Goal: Task Accomplishment & Management: Manage account settings

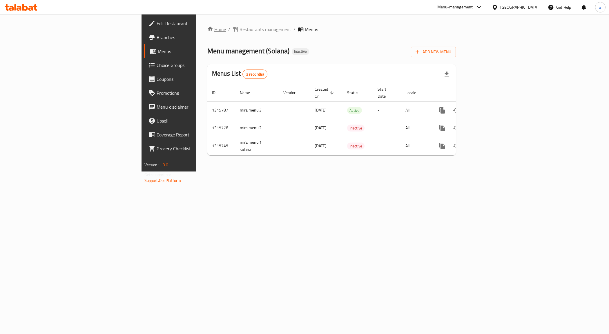
click at [207, 31] on link "Home" at bounding box center [216, 29] width 19 height 7
click at [235, 102] on td "mira menu 3" at bounding box center [256, 110] width 43 height 18
copy td "mira menu 3"
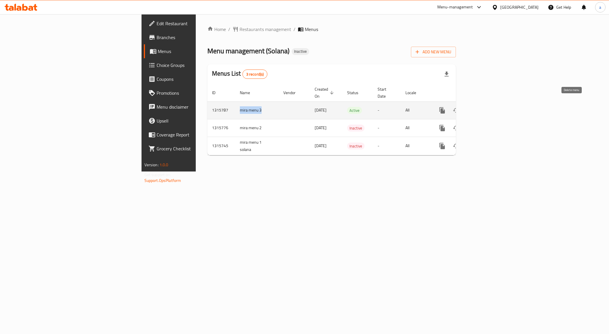
click at [472, 108] on icon "enhanced table" at bounding box center [470, 110] width 4 height 5
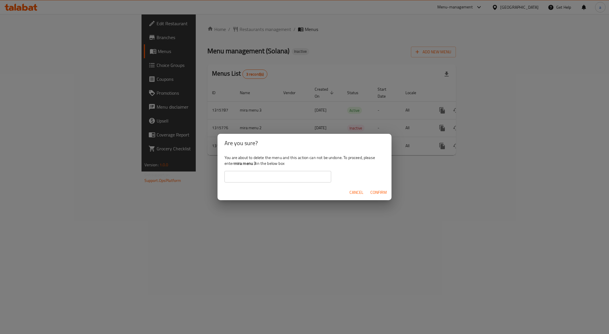
click at [257, 179] on input "text" at bounding box center [277, 177] width 107 height 12
paste input "mira menu 3"
type input "mira menu 3"
click at [377, 195] on span "Confirm" at bounding box center [378, 192] width 17 height 7
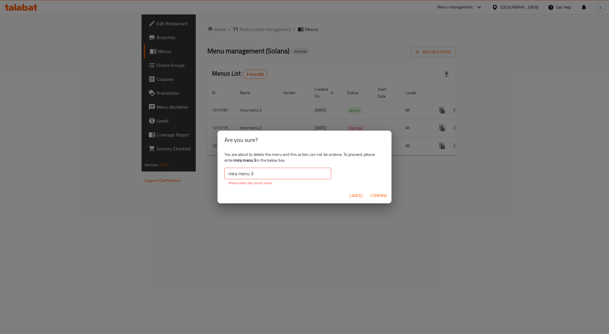
click at [376, 193] on span "Confirm" at bounding box center [378, 195] width 17 height 7
click at [378, 198] on span "Confirm" at bounding box center [378, 195] width 17 height 7
click at [359, 193] on button "Cancel" at bounding box center [356, 195] width 19 height 11
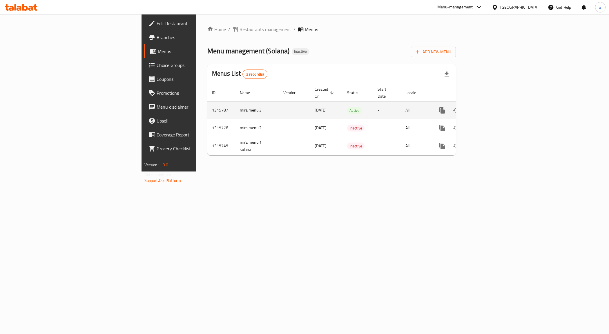
click at [235, 105] on td "mira menu 3" at bounding box center [256, 110] width 43 height 18
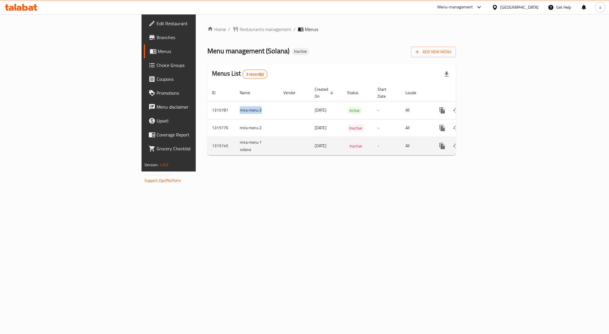
copy td "mira menu 3"
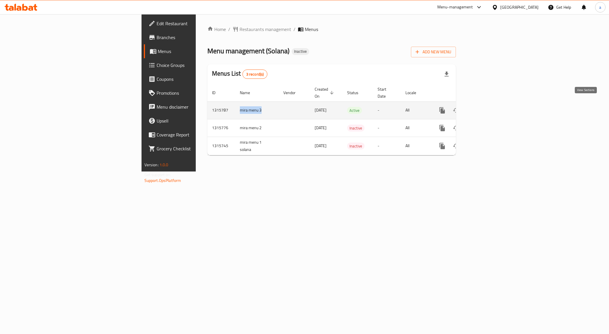
click at [472, 108] on icon "enhanced table" at bounding box center [470, 110] width 4 height 5
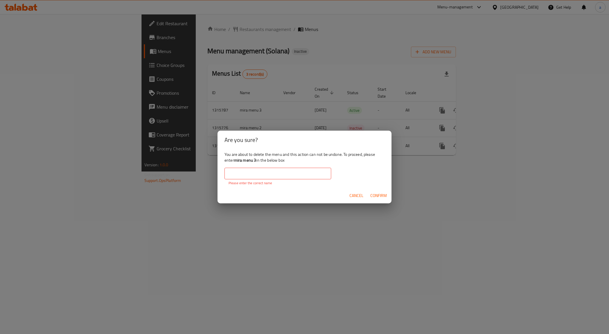
click at [234, 172] on input "text" at bounding box center [277, 174] width 107 height 12
paste input "mira menu 3"
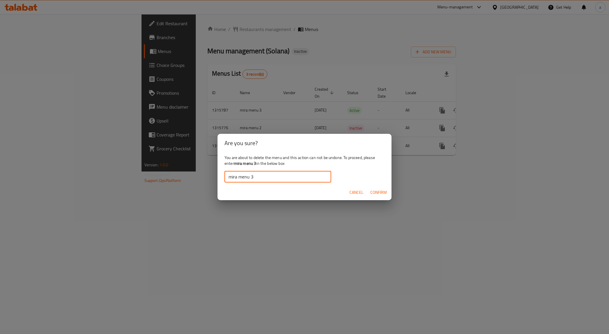
click at [385, 192] on span "Confirm" at bounding box center [378, 192] width 17 height 7
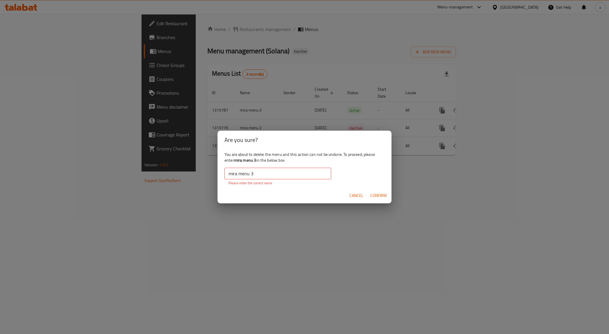
click at [385, 192] on button "Confirm" at bounding box center [378, 195] width 21 height 11
click at [382, 197] on span "Confirm" at bounding box center [378, 195] width 17 height 7
click at [257, 177] on input "mira menu 3" at bounding box center [277, 174] width 107 height 12
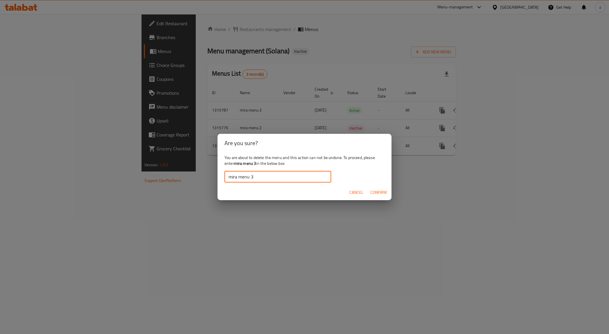
type input "mira menu 3"
click at [383, 193] on span "Confirm" at bounding box center [378, 192] width 17 height 7
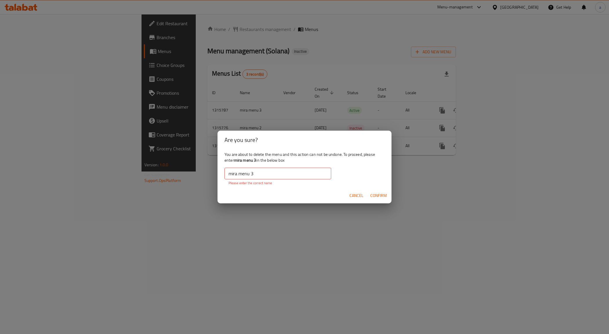
click at [383, 193] on span "Confirm" at bounding box center [378, 195] width 17 height 7
click at [383, 195] on span "Confirm" at bounding box center [378, 195] width 17 height 7
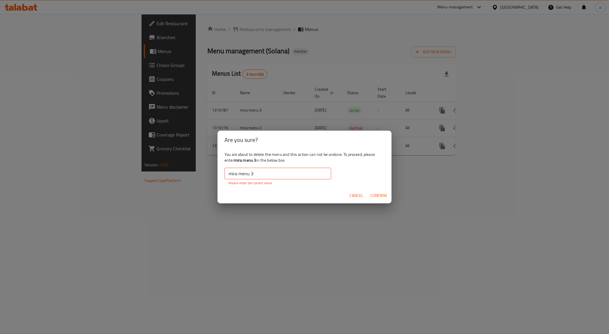
click at [383, 195] on span "Confirm" at bounding box center [378, 195] width 17 height 7
click at [452, 163] on div "Are you sure? You are about to delete the menu and this action can not be undon…" at bounding box center [304, 167] width 609 height 334
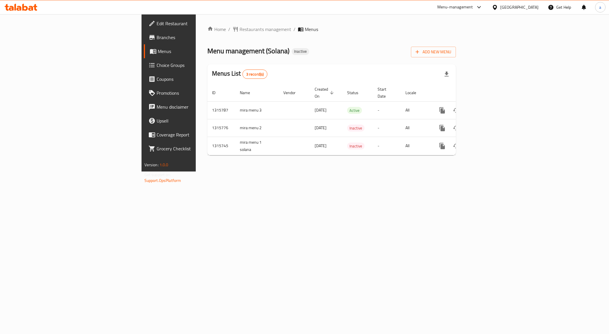
drag, startPoint x: 452, startPoint y: 163, endPoint x: 346, endPoint y: 170, distance: 107.2
click at [450, 164] on div "Are you sure? You are about to delete the menu and this action can not be undon…" at bounding box center [304, 167] width 609 height 334
